Goal: Task Accomplishment & Management: Use online tool/utility

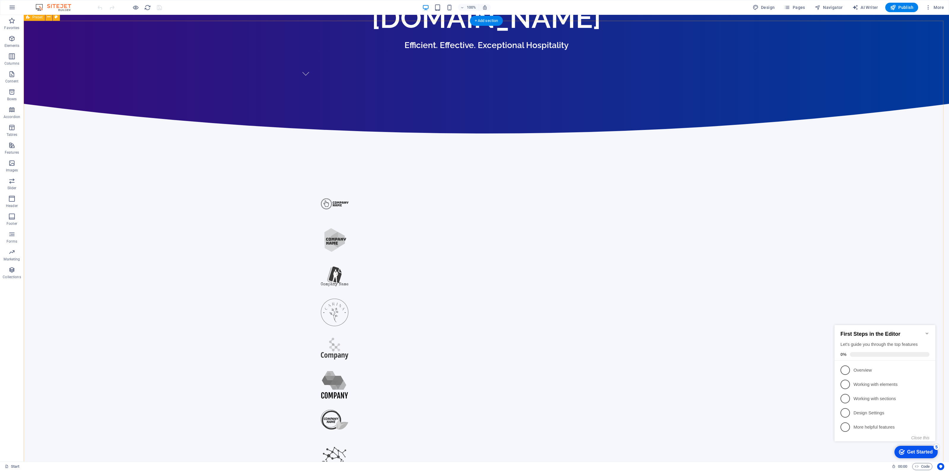
scroll to position [519, 0]
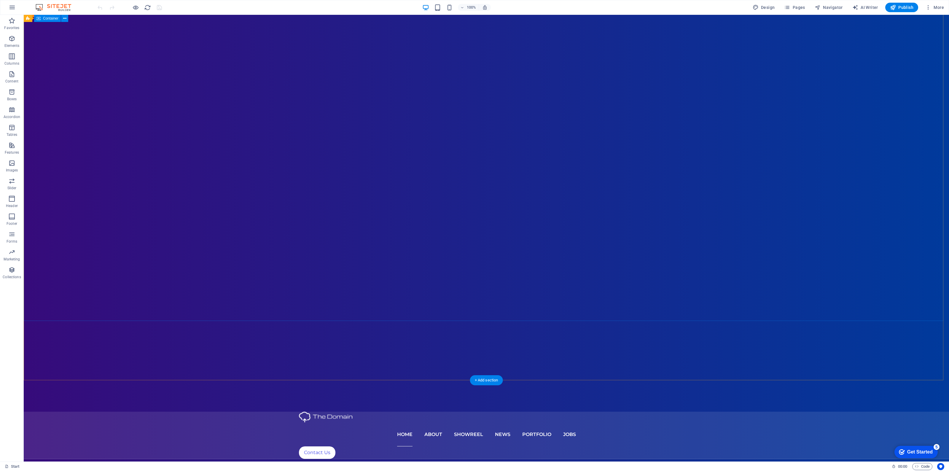
scroll to position [0, 0]
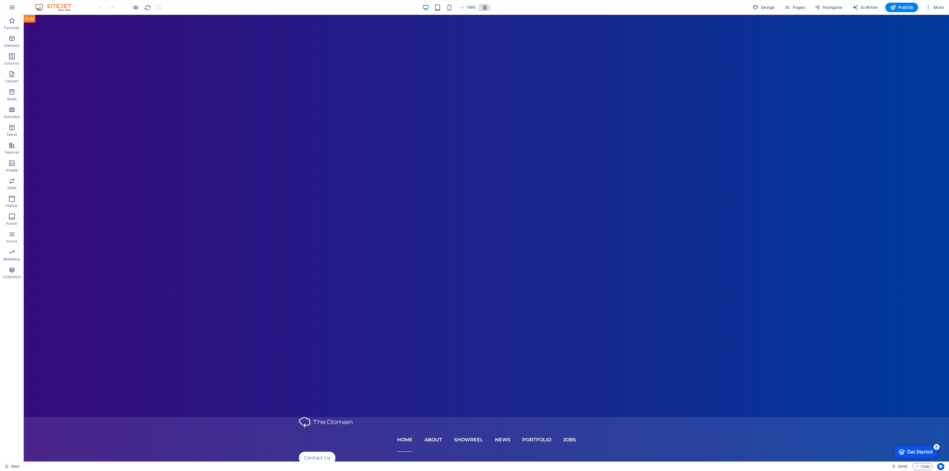
drag, startPoint x: 479, startPoint y: -2, endPoint x: 482, endPoint y: 5, distance: 7.6
click at [432, 428] on nav "Home About Showreel News Portfolio jobs" at bounding box center [486, 440] width 375 height 24
click at [372, 18] on icon at bounding box center [373, 18] width 3 height 6
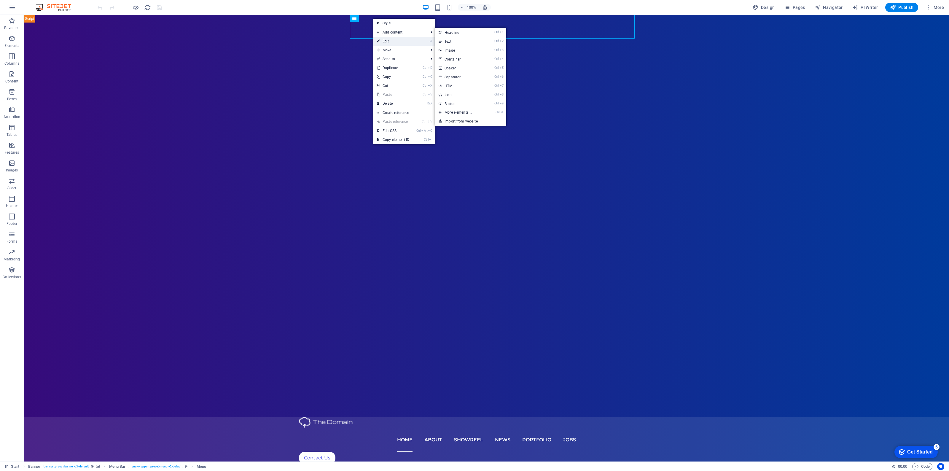
click at [381, 40] on link "⏎ Edit" at bounding box center [393, 41] width 40 height 9
select select
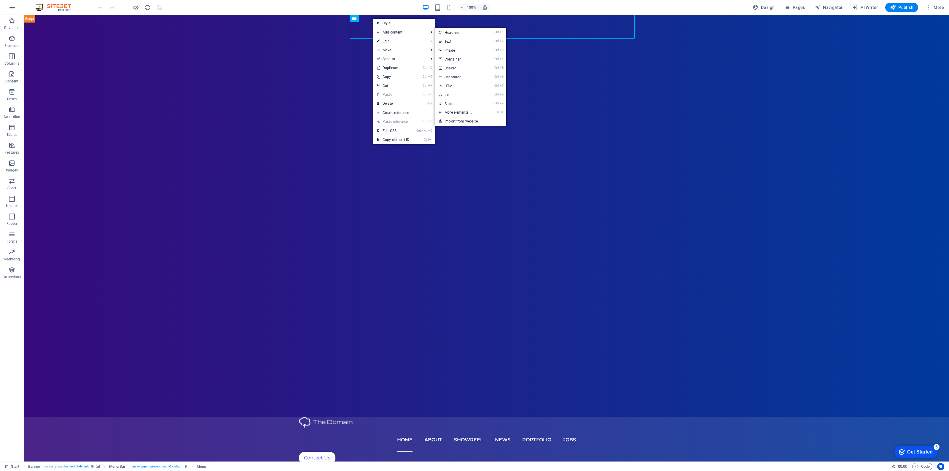
select select "1"
select select
select select "2"
select select
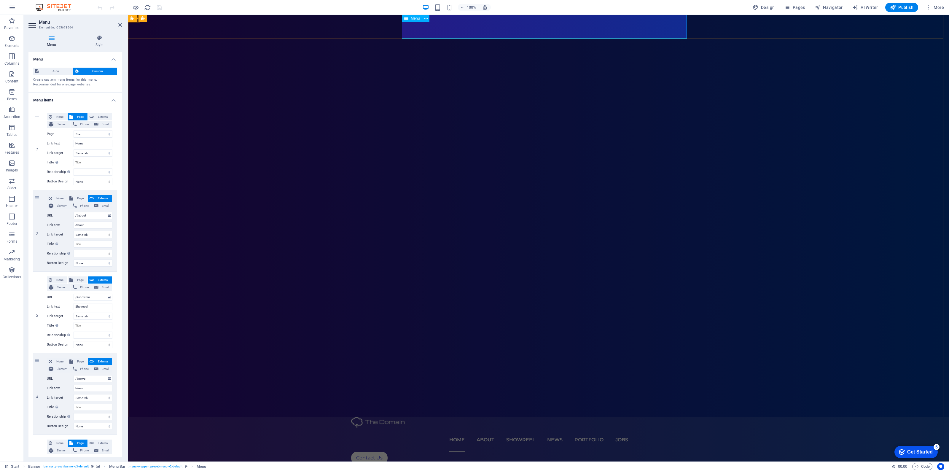
click at [521, 428] on nav "Home About Showreel News Portfolio jobs" at bounding box center [538, 440] width 375 height 24
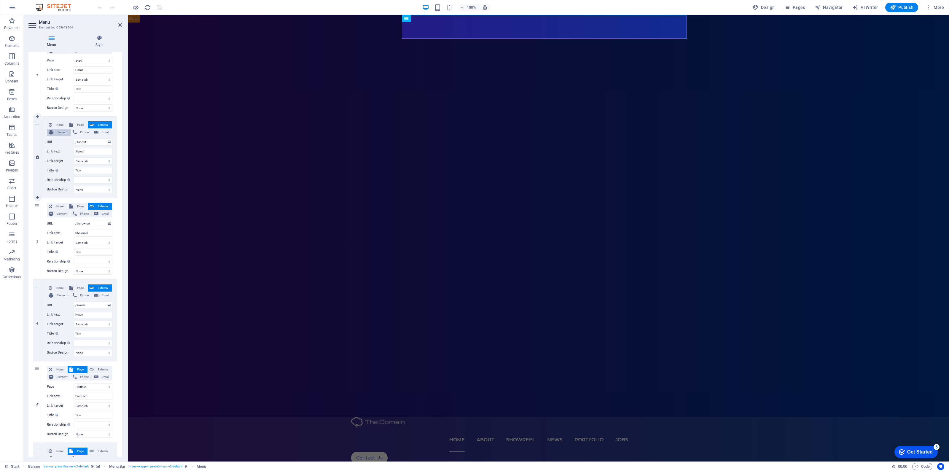
scroll to position [74, 0]
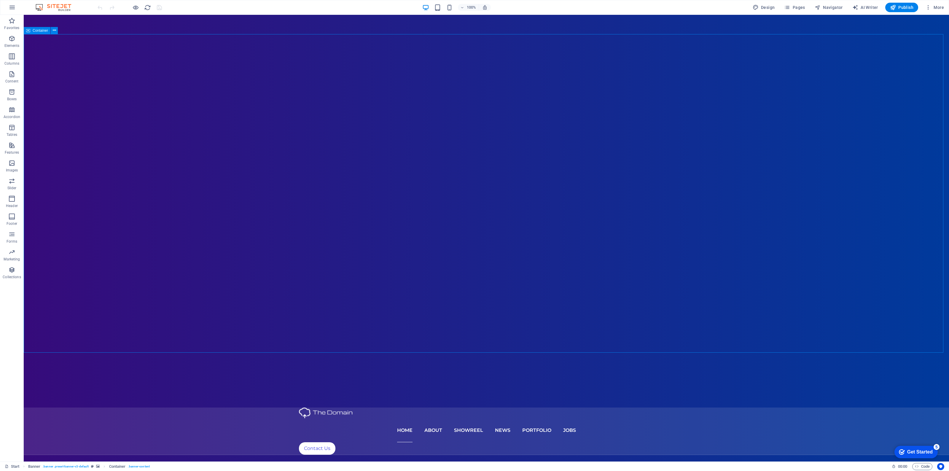
scroll to position [0, 0]
